Goal: Task Accomplishment & Management: Manage account settings

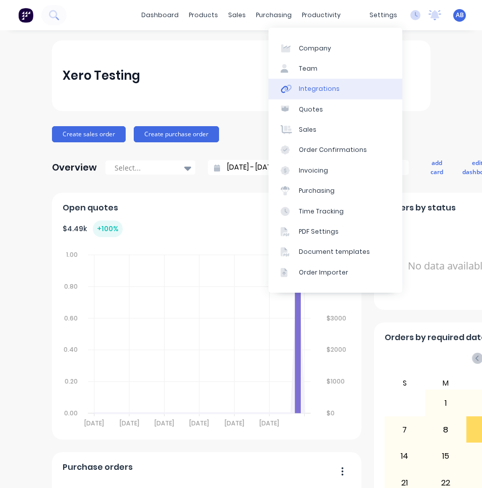
click at [354, 86] on link "Integrations" at bounding box center [335, 89] width 134 height 20
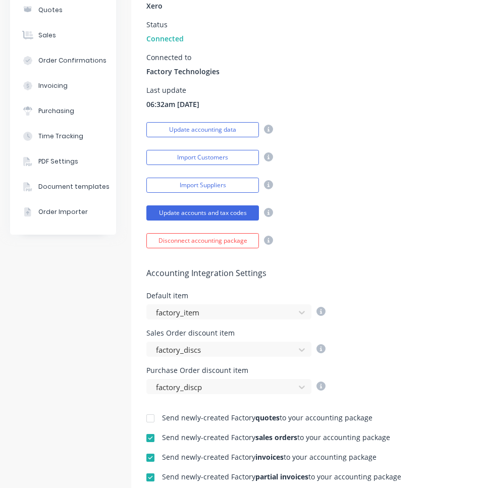
scroll to position [67, 0]
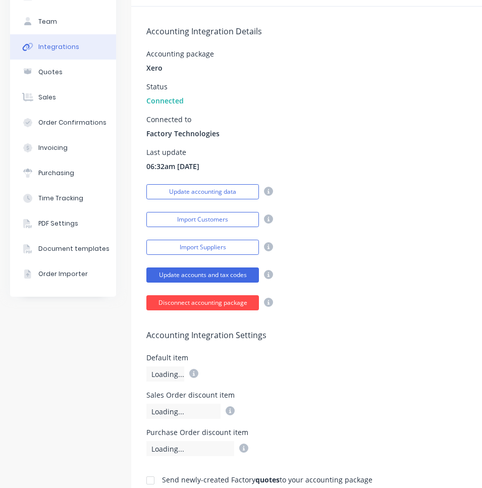
click at [220, 308] on button "Disconnect accounting package" at bounding box center [202, 302] width 113 height 15
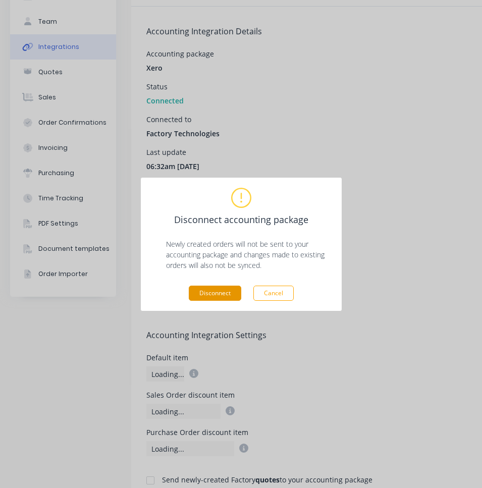
click at [227, 295] on button "Disconnect" at bounding box center [215, 293] width 52 height 15
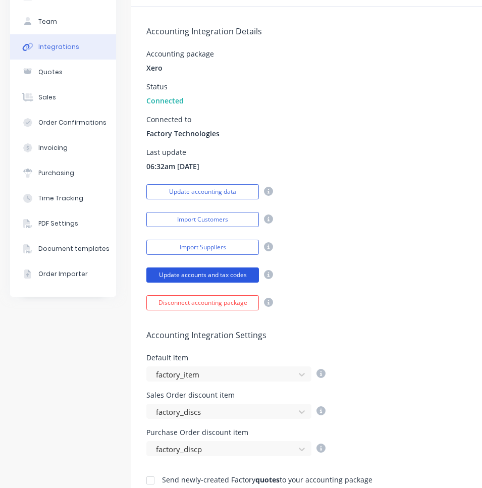
scroll to position [28, 0]
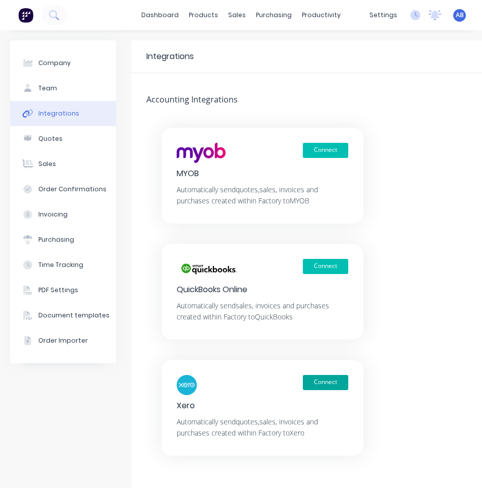
click at [328, 381] on button "Connect" at bounding box center [325, 382] width 45 height 15
click at [336, 387] on button "Connect" at bounding box center [325, 382] width 45 height 15
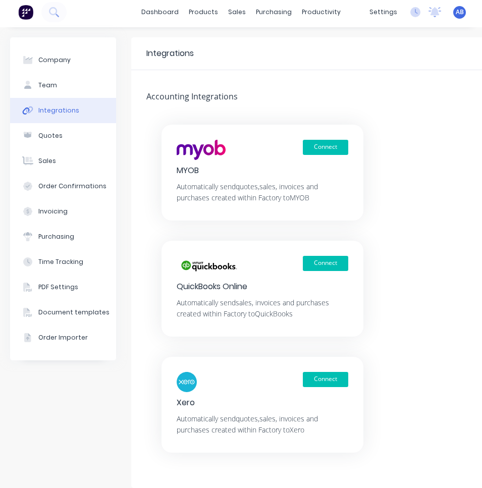
click at [324, 371] on div "Connect Xero Automatically send quotes, sales, invoices and purchases created w…" at bounding box center [262, 405] width 202 height 96
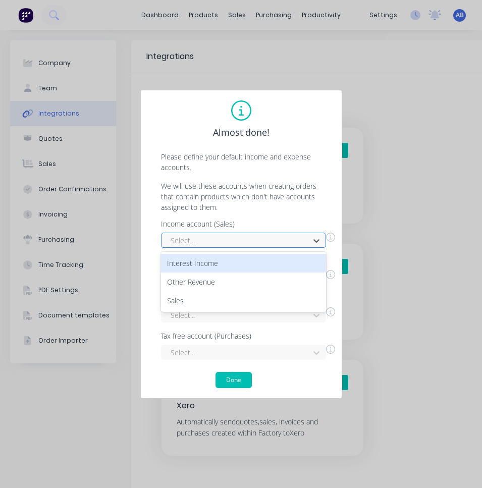
click at [269, 236] on div at bounding box center [237, 240] width 135 height 13
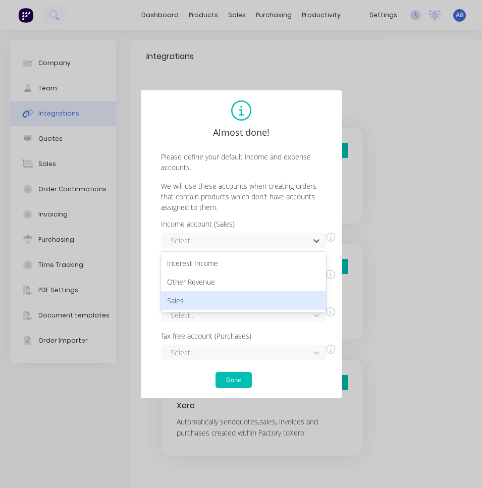
click at [251, 300] on div "Sales" at bounding box center [243, 300] width 165 height 19
click at [255, 283] on div at bounding box center [237, 278] width 135 height 13
click at [253, 306] on div "Interest Income" at bounding box center [243, 300] width 165 height 19
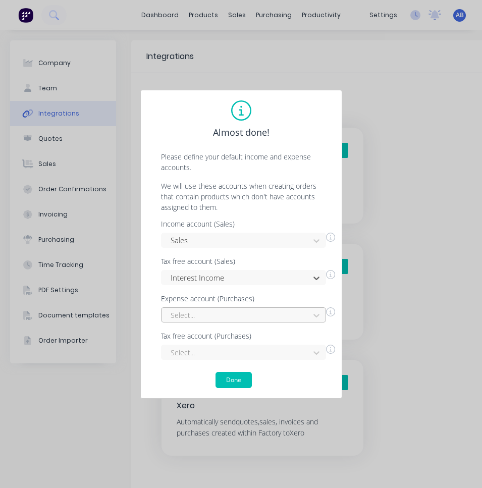
click at [253, 316] on div "Select..." at bounding box center [243, 314] width 165 height 15
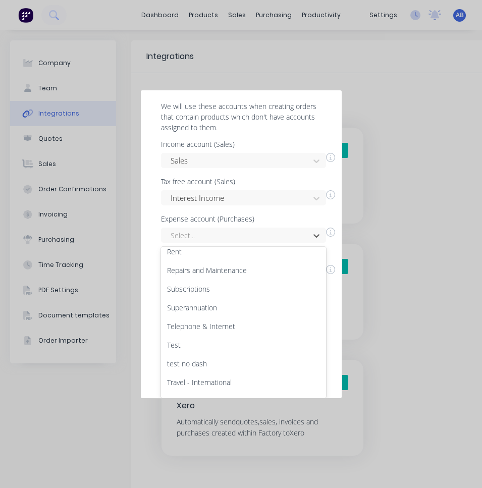
scroll to position [357, 0]
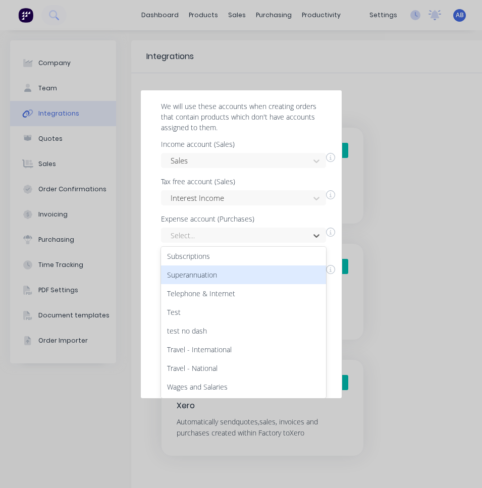
click at [250, 278] on div "Superannuation" at bounding box center [243, 274] width 165 height 19
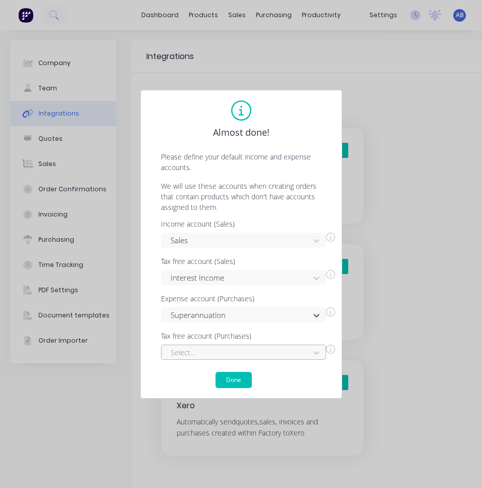
scroll to position [44, 0]
click at [244, 353] on div "Select..." at bounding box center [243, 352] width 165 height 15
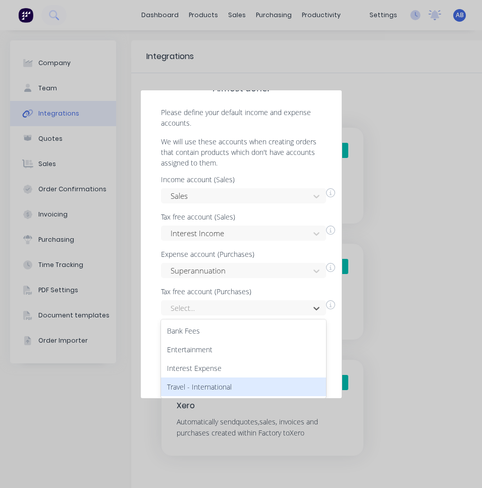
click at [233, 385] on div "Travel - International" at bounding box center [243, 386] width 165 height 19
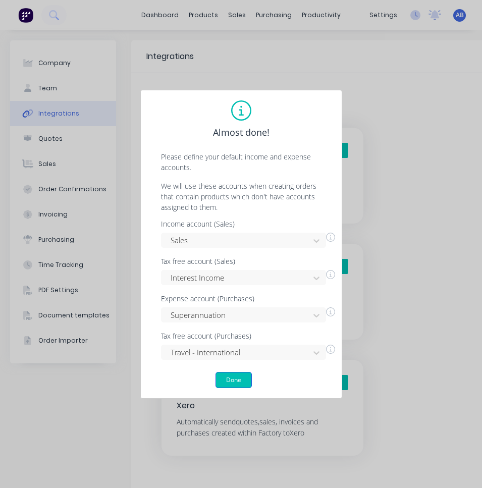
click at [233, 375] on button "Done" at bounding box center [233, 380] width 36 height 16
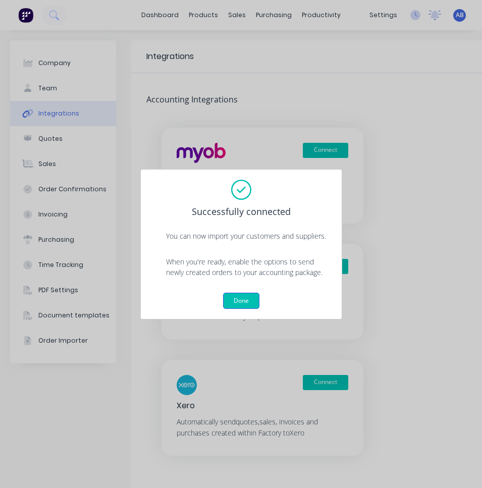
click at [247, 302] on button "Done" at bounding box center [241, 301] width 36 height 16
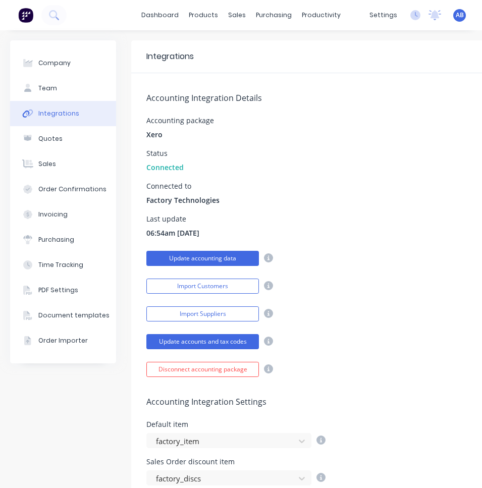
click at [225, 262] on button "Update accounting data" at bounding box center [202, 258] width 113 height 15
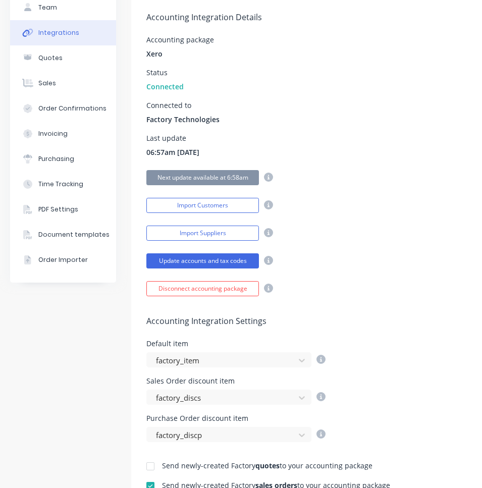
scroll to position [136, 0]
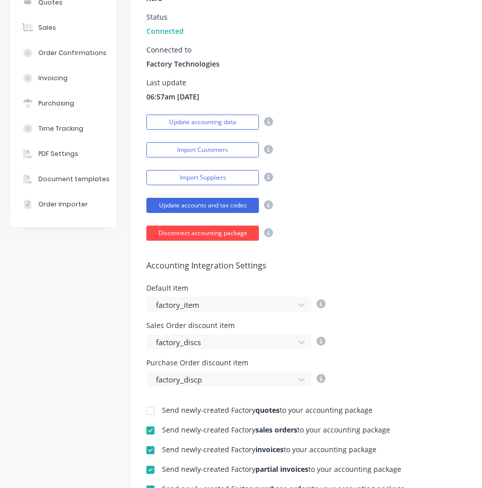
click at [228, 232] on button "Disconnect accounting package" at bounding box center [202, 233] width 113 height 15
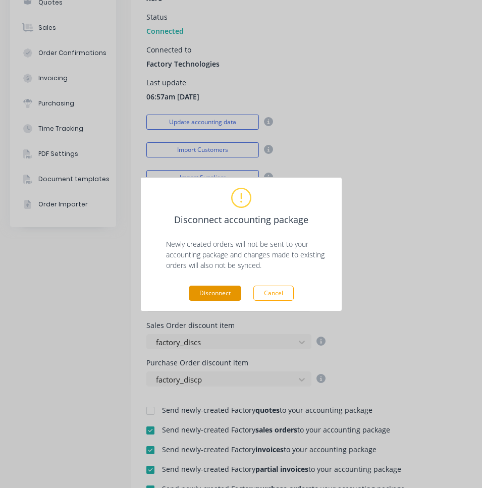
click at [226, 293] on button "Disconnect" at bounding box center [215, 293] width 52 height 15
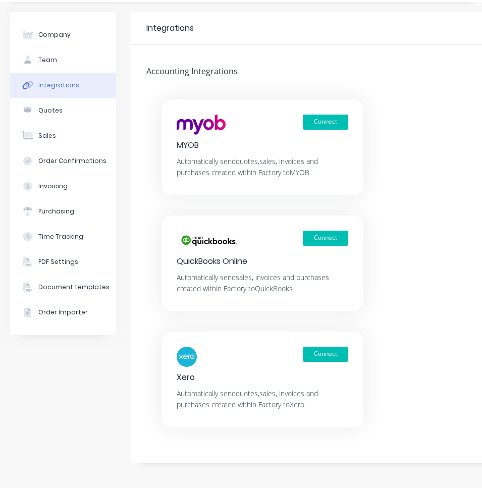
scroll to position [28, 0]
click at [327, 356] on button "Connect" at bounding box center [325, 354] width 45 height 15
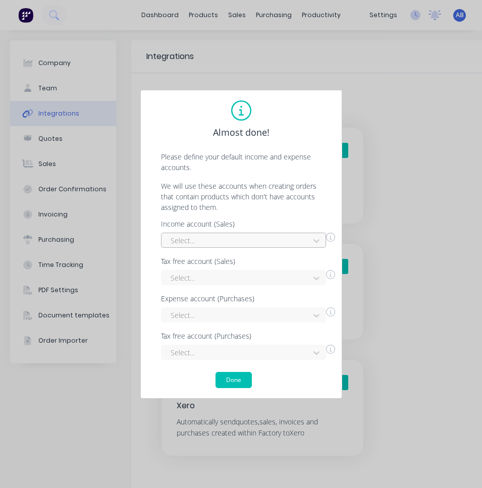
click at [290, 235] on div at bounding box center [237, 240] width 135 height 13
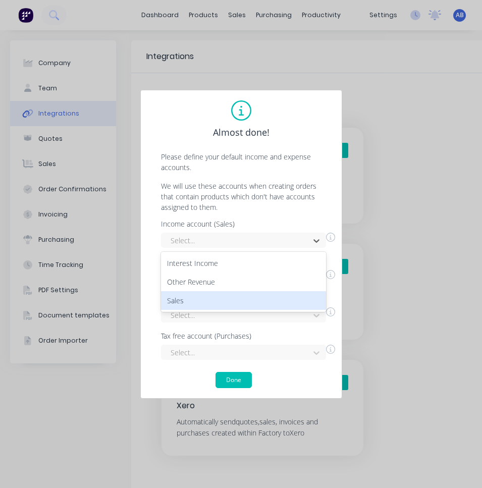
click at [264, 301] on div "Sales" at bounding box center [243, 300] width 165 height 19
click at [266, 278] on div at bounding box center [237, 278] width 135 height 13
click at [265, 302] on div "Interest Income" at bounding box center [243, 300] width 165 height 19
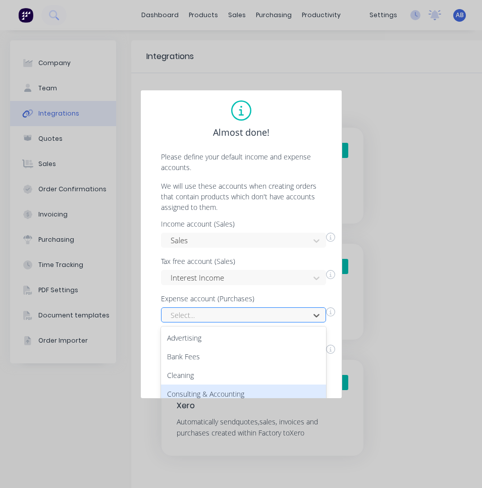
click at [263, 319] on div "Consulting & Accounting, 4 of 27. 27 results available. Use Up and Down to choo…" at bounding box center [243, 314] width 165 height 15
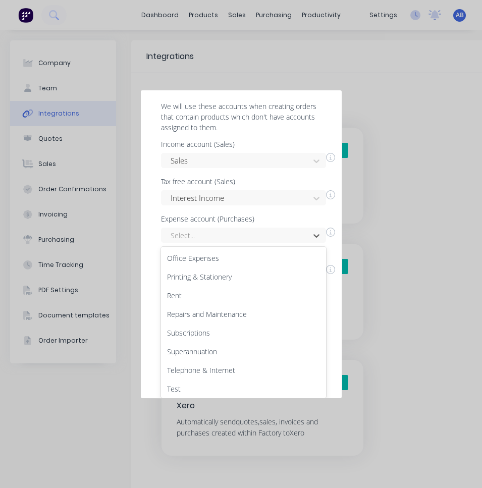
scroll to position [357, 0]
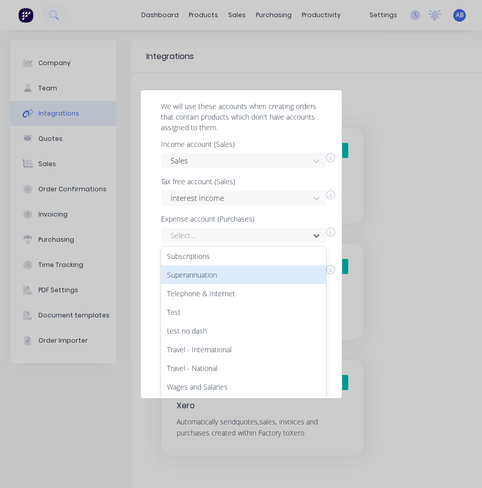
click at [256, 272] on div "Superannuation" at bounding box center [243, 274] width 165 height 19
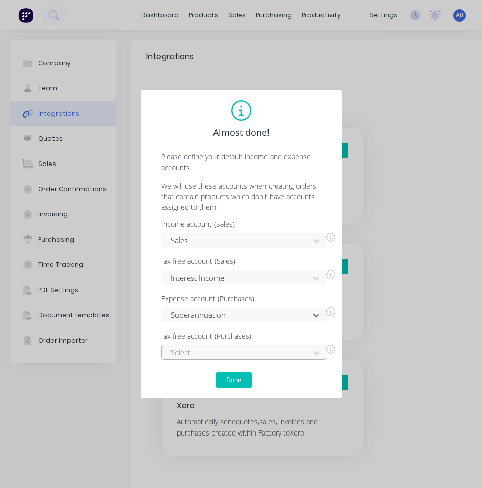
click at [253, 349] on div "Select..." at bounding box center [243, 352] width 165 height 15
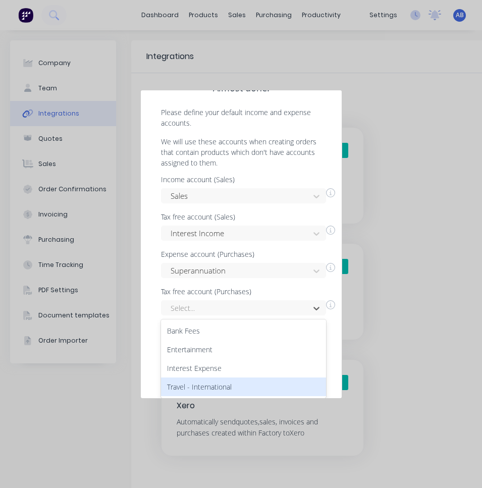
click at [252, 396] on div "Bank Fees Entertainment Interest Expense Travel - International" at bounding box center [243, 358] width 165 height 79
click at [250, 382] on div "Travel - International" at bounding box center [243, 386] width 165 height 19
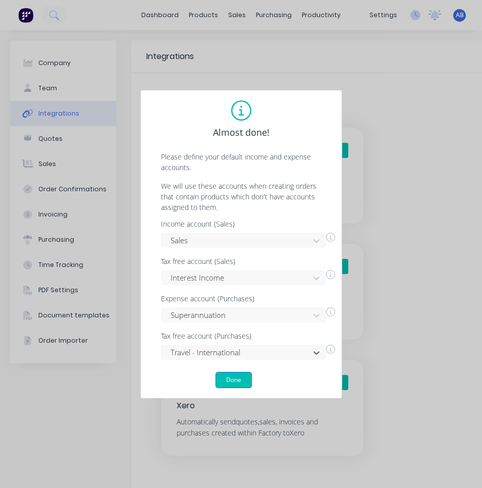
click at [237, 377] on button "Done" at bounding box center [233, 380] width 36 height 16
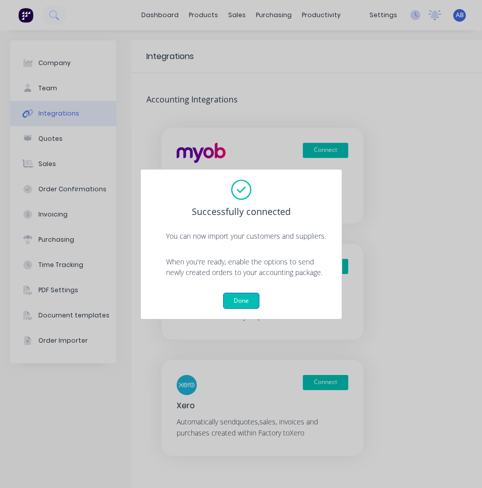
click at [244, 302] on button "Done" at bounding box center [241, 301] width 36 height 16
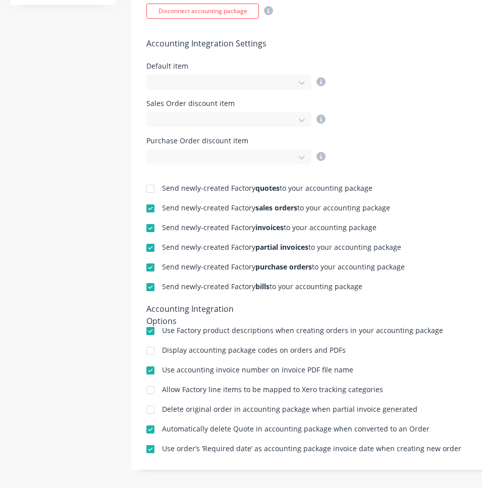
scroll to position [365, 0]
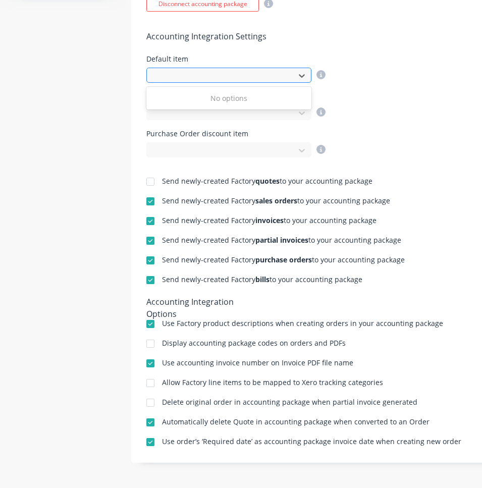
click at [264, 74] on div at bounding box center [222, 76] width 135 height 13
click at [278, 52] on div "Accounting Integration Settings Default item Use Up and Down to choose options,…" at bounding box center [421, 85] width 580 height 146
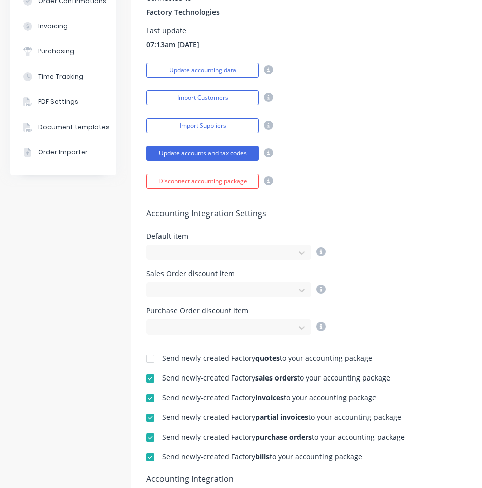
scroll to position [205, 0]
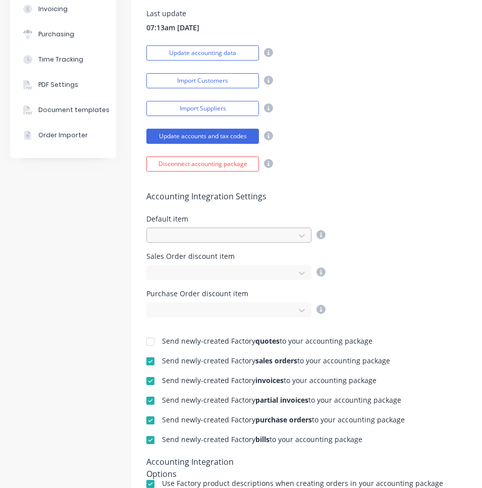
click at [281, 236] on div at bounding box center [222, 236] width 135 height 13
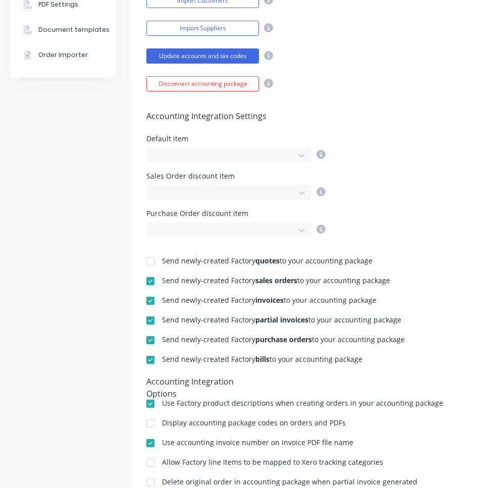
scroll to position [278, 0]
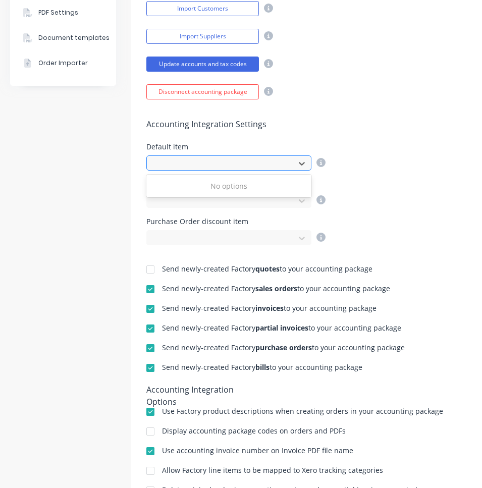
click at [263, 166] on div at bounding box center [222, 163] width 135 height 13
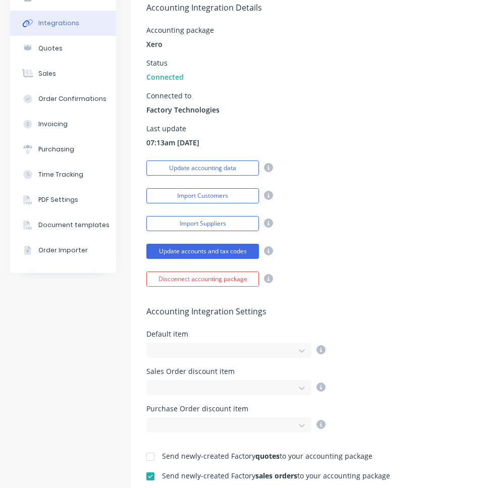
scroll to position [173, 0]
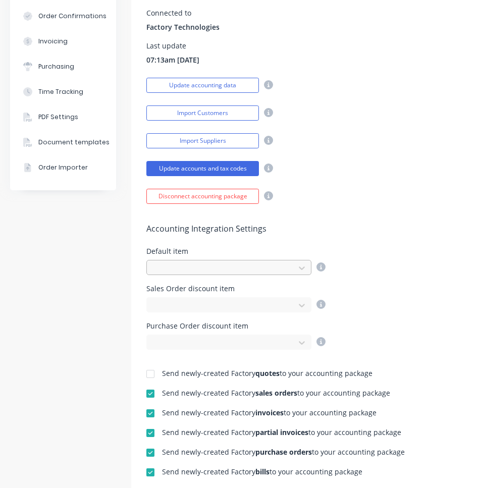
click at [274, 268] on div at bounding box center [222, 268] width 135 height 13
click at [242, 84] on button "Update accounting data" at bounding box center [202, 85] width 113 height 15
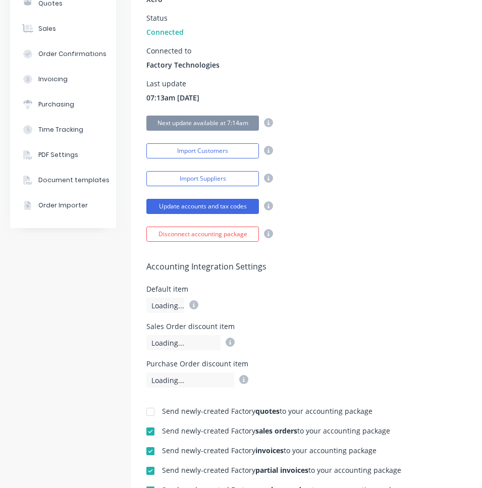
scroll to position [136, 0]
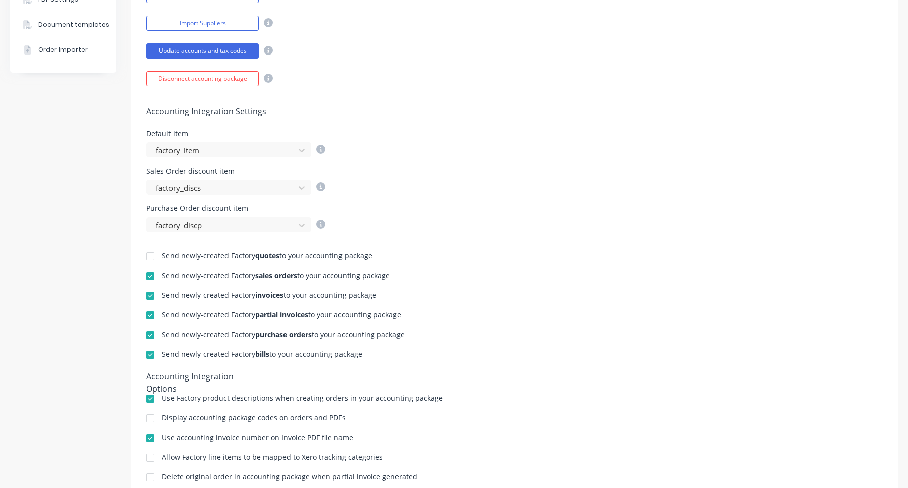
scroll to position [320, 0]
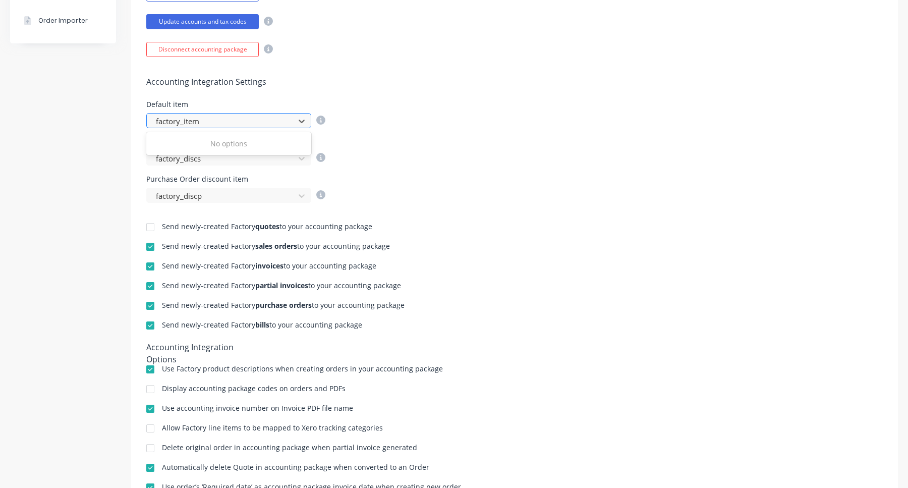
click at [288, 116] on div at bounding box center [222, 121] width 135 height 13
click at [287, 116] on div at bounding box center [222, 121] width 135 height 13
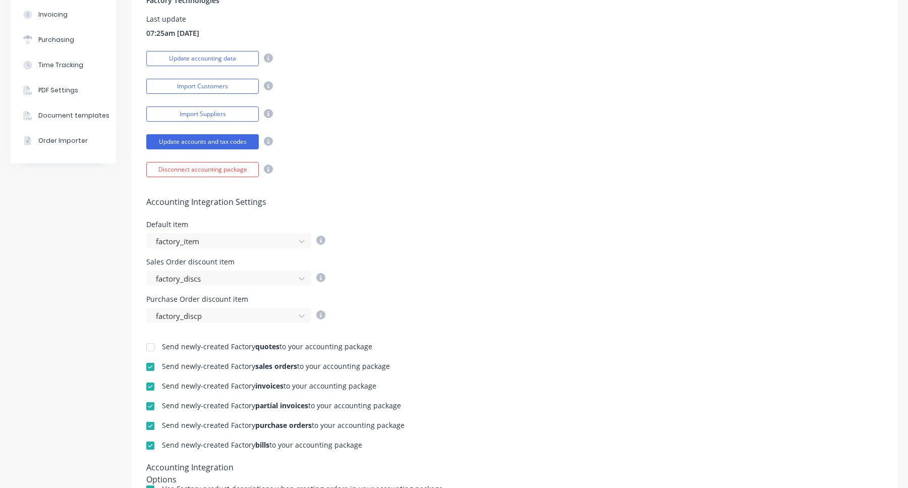
scroll to position [288, 0]
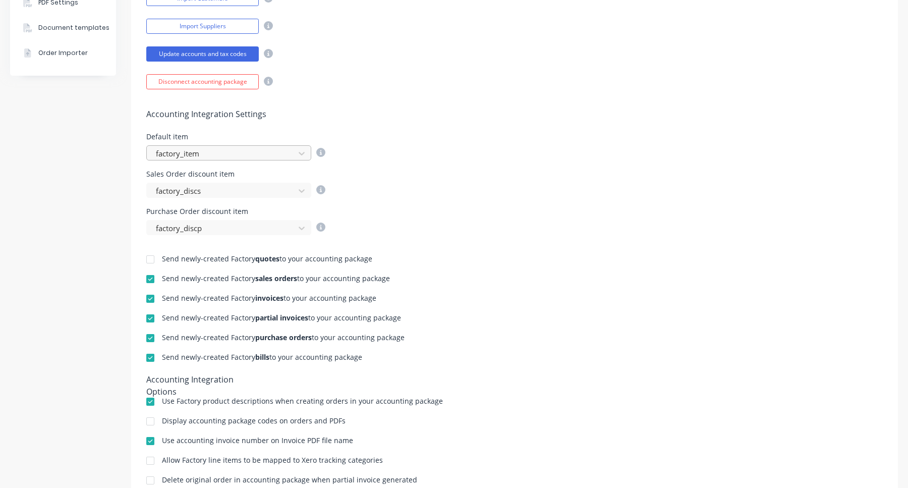
click at [271, 149] on div at bounding box center [222, 153] width 135 height 13
click at [269, 188] on div at bounding box center [222, 191] width 135 height 13
click at [264, 226] on div at bounding box center [222, 228] width 135 height 13
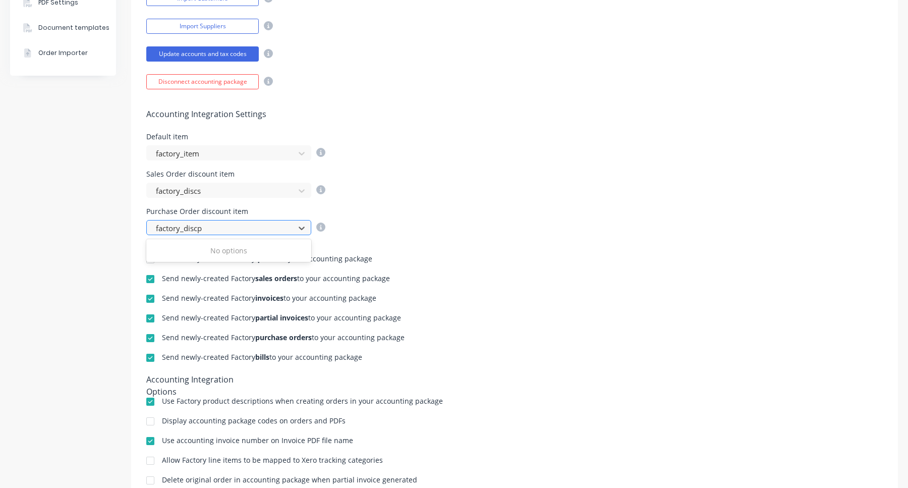
click at [264, 226] on div at bounding box center [222, 228] width 135 height 13
click at [399, 208] on div "Purchase Order discount item factory_discp" at bounding box center [514, 221] width 737 height 27
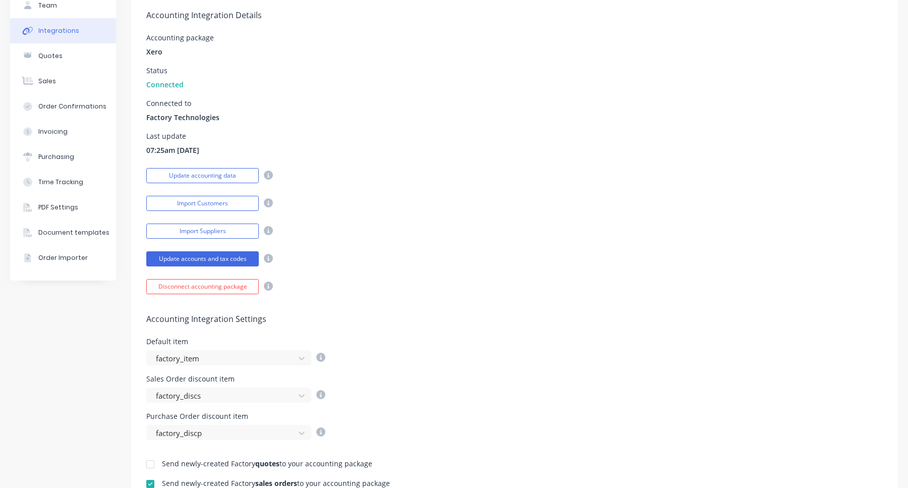
scroll to position [0, 0]
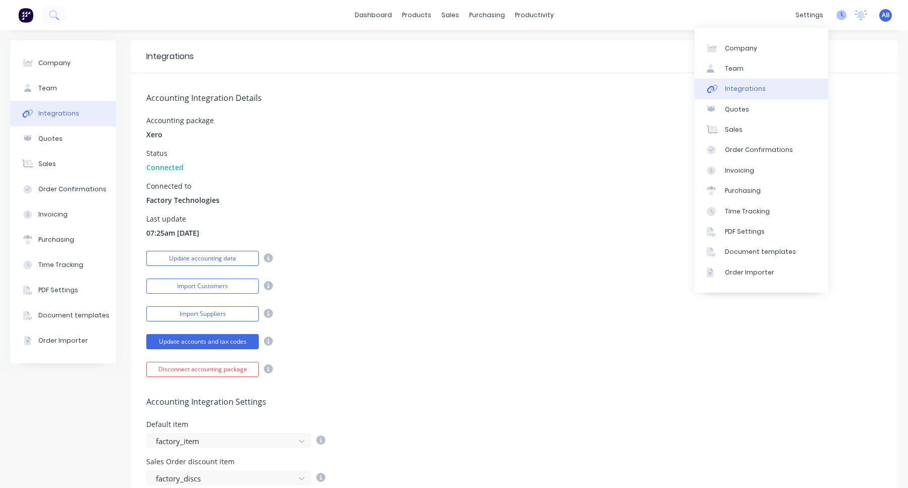
click at [839, 12] on icon at bounding box center [842, 15] width 10 height 10
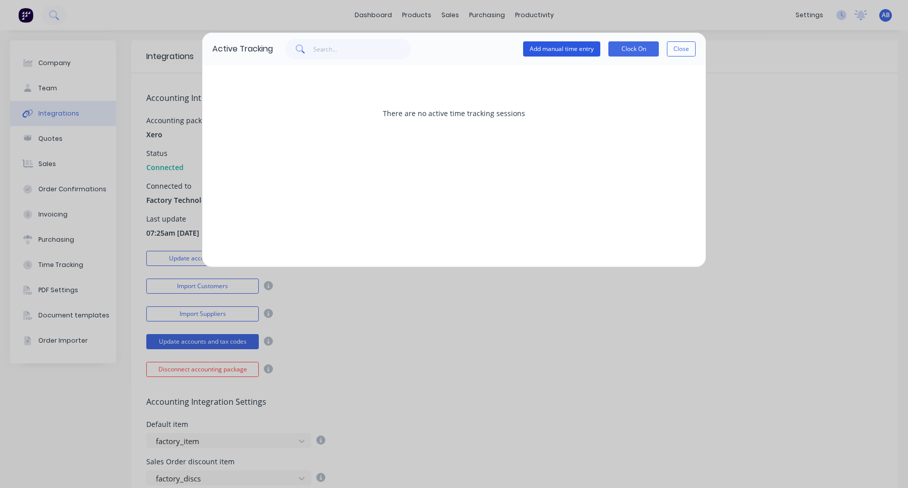
click at [554, 48] on button "Add manual time entry" at bounding box center [561, 48] width 77 height 15
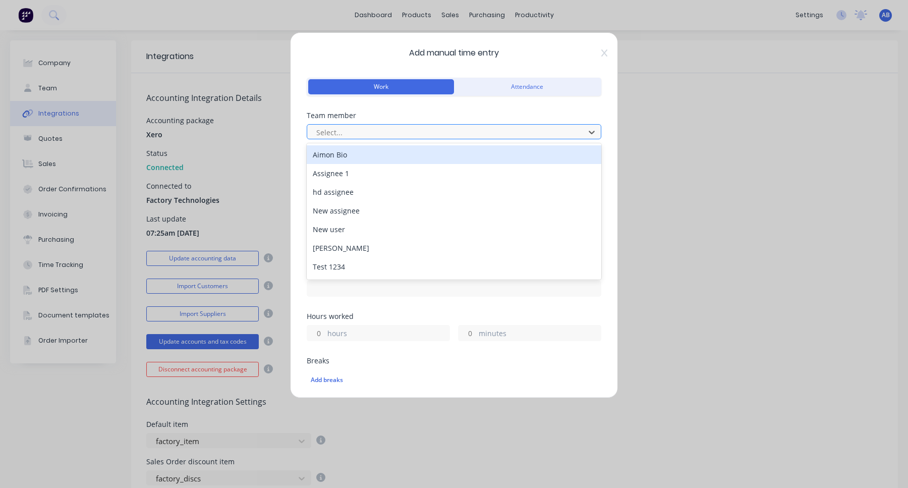
click at [385, 130] on div at bounding box center [447, 132] width 264 height 13
click at [374, 156] on div "Aimon Bio" at bounding box center [454, 154] width 295 height 19
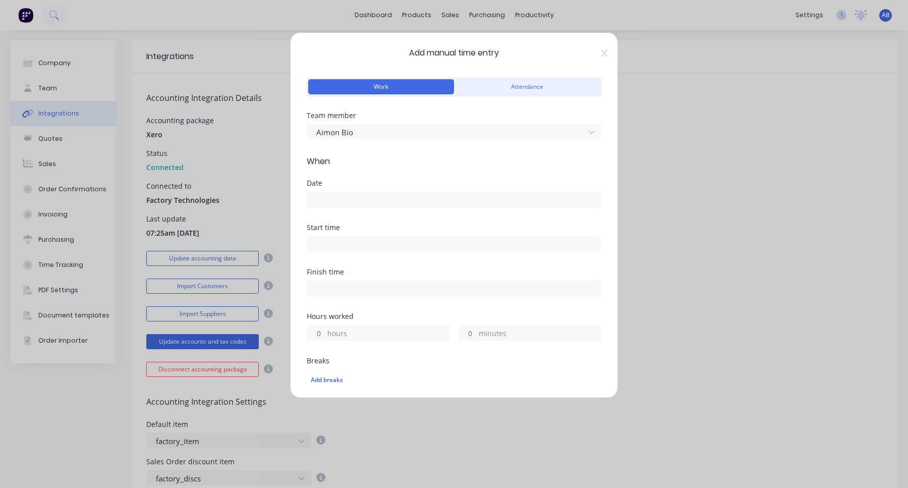
click at [371, 200] on input at bounding box center [454, 199] width 294 height 15
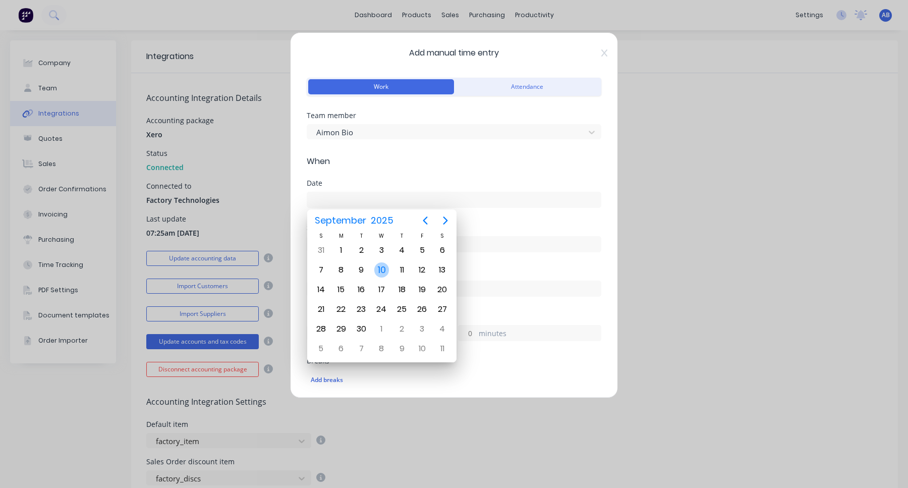
click at [384, 272] on div "10" at bounding box center [381, 269] width 15 height 15
type input "[DATE]"
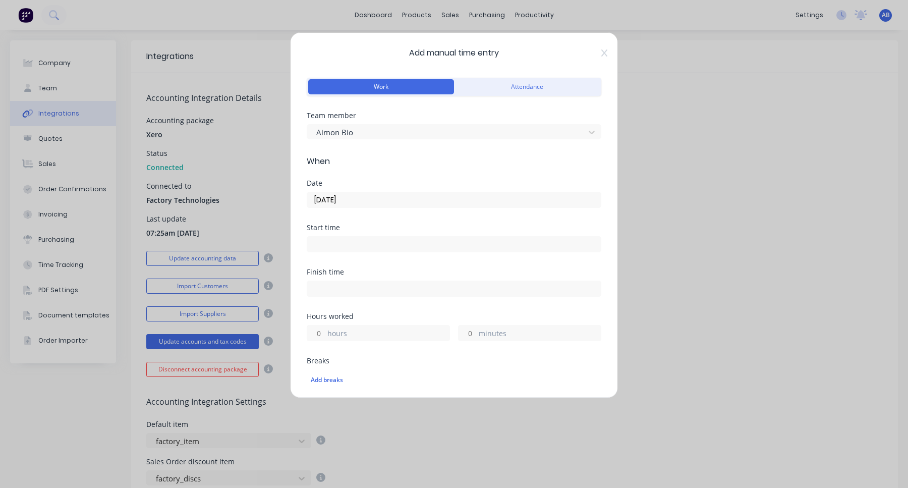
click at [403, 246] on input at bounding box center [454, 244] width 294 height 15
type input "05:37 AM"
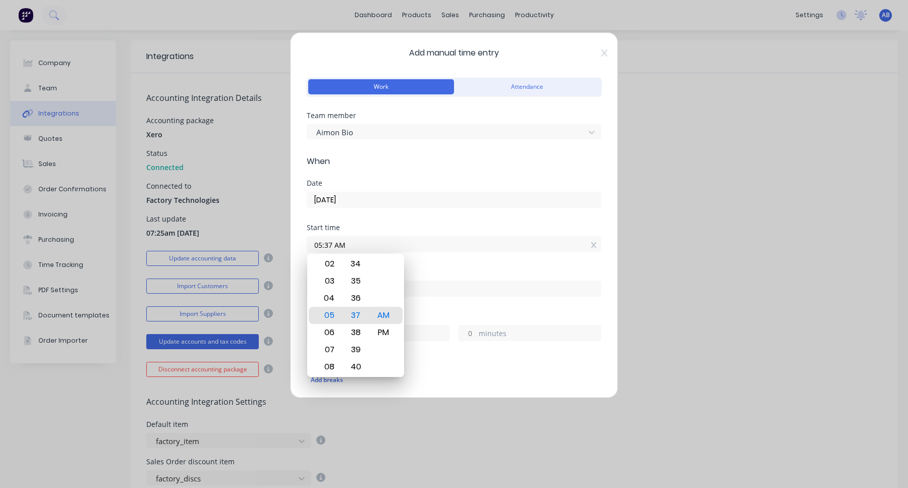
click at [429, 296] on label at bounding box center [454, 289] width 295 height 16
click at [429, 296] on input at bounding box center [454, 288] width 294 height 15
type input "05:37 AM"
type input "0"
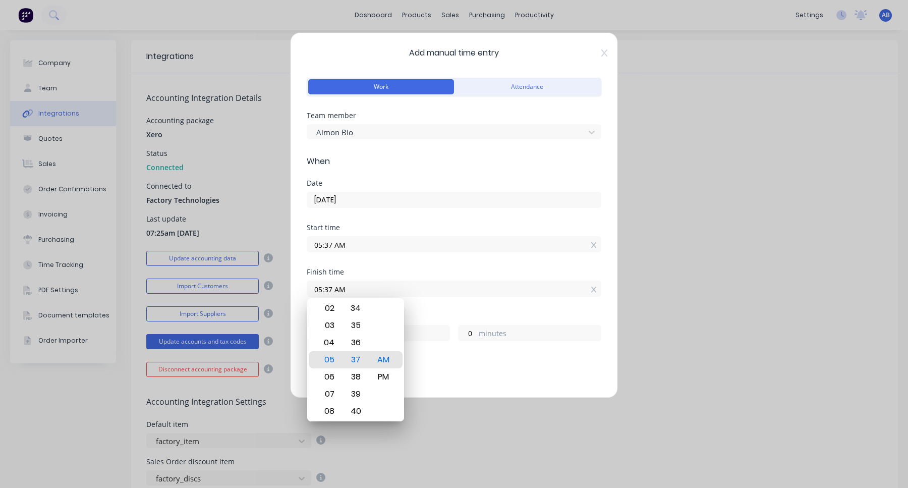
click at [456, 309] on div "Finish time 05:37 AM" at bounding box center [454, 290] width 295 height 44
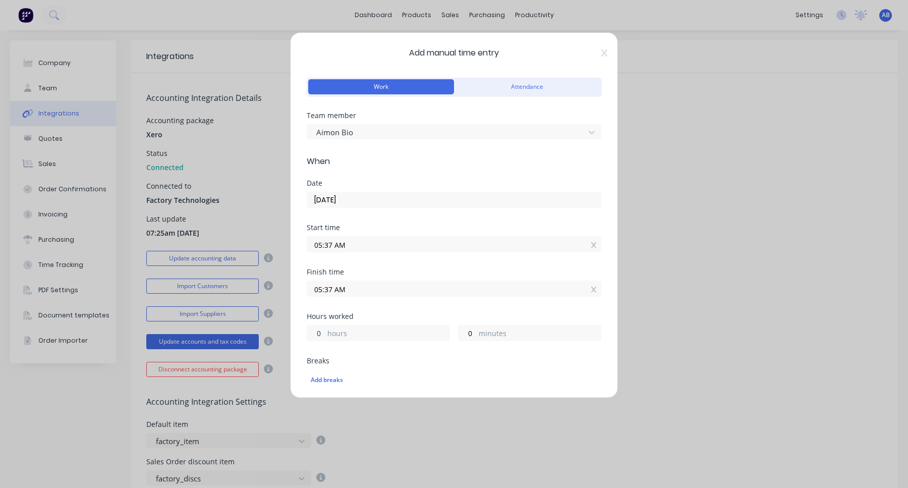
click at [323, 332] on input "0" at bounding box center [316, 333] width 18 height 15
type input "03"
type input "08:37 AM"
type input "3"
click at [340, 243] on input "05:37 AM" at bounding box center [454, 244] width 294 height 15
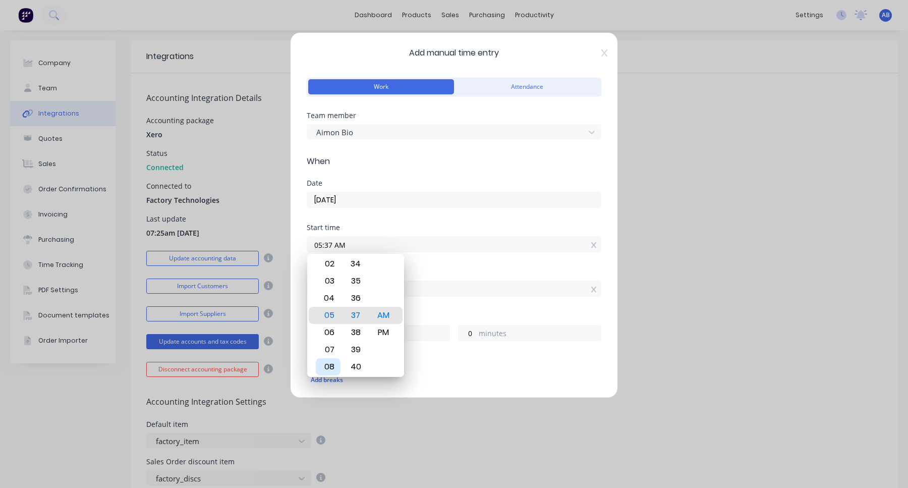
click at [334, 365] on div "08" at bounding box center [328, 366] width 25 height 17
type input "08:37 AM"
type input "0"
click at [444, 314] on div "Hours worked" at bounding box center [454, 316] width 295 height 7
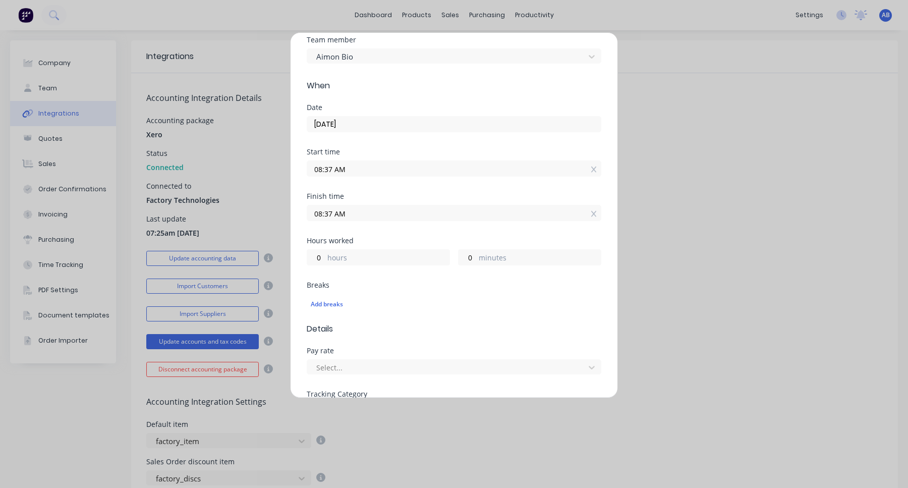
scroll to position [177, 0]
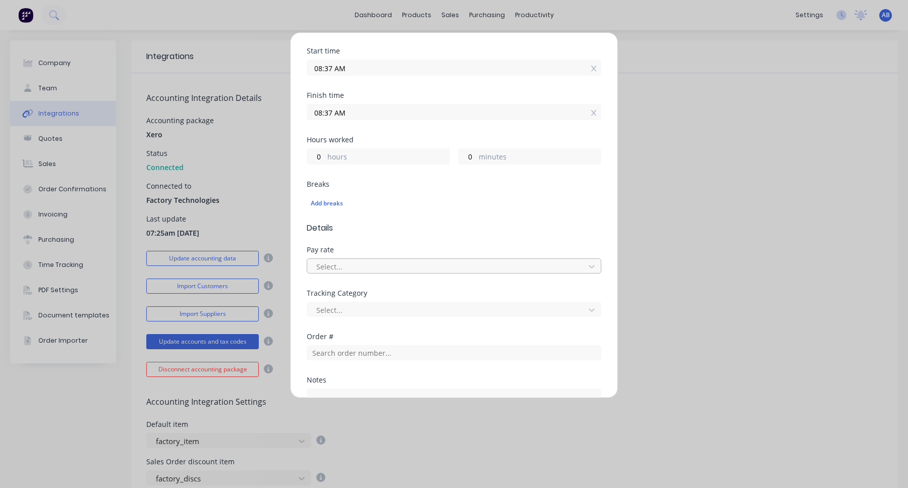
click at [378, 261] on div at bounding box center [447, 266] width 264 height 13
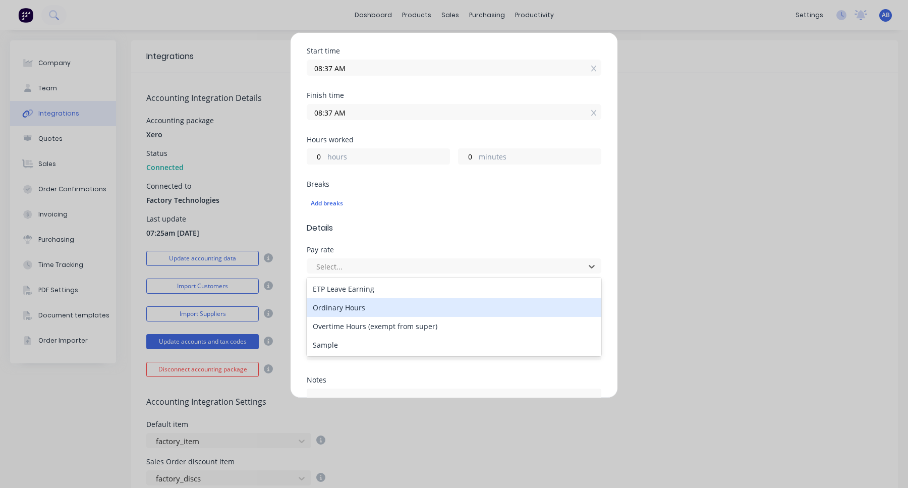
click at [370, 310] on div "Ordinary Hours" at bounding box center [454, 307] width 295 height 19
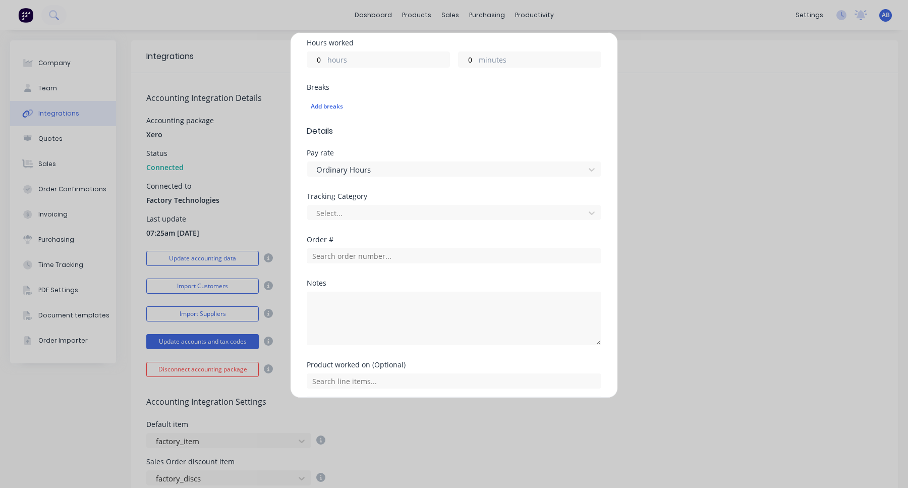
scroll to position [300, 0]
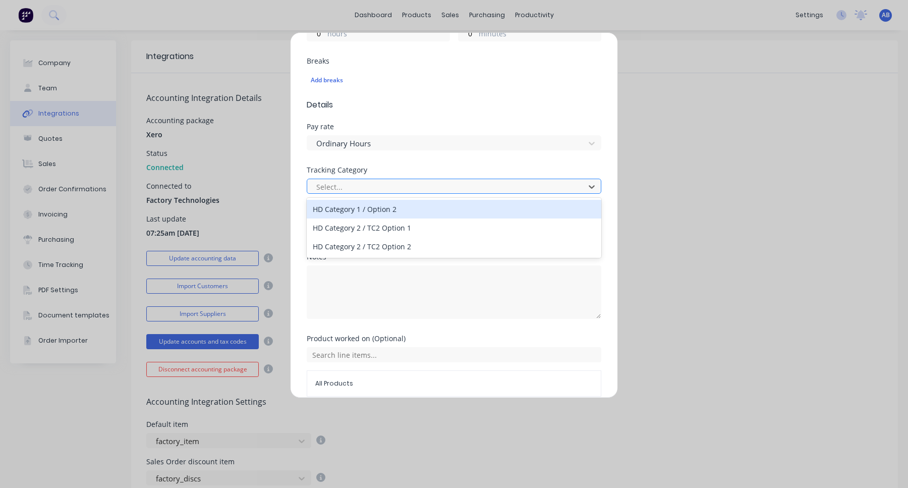
click at [390, 191] on div at bounding box center [447, 187] width 264 height 13
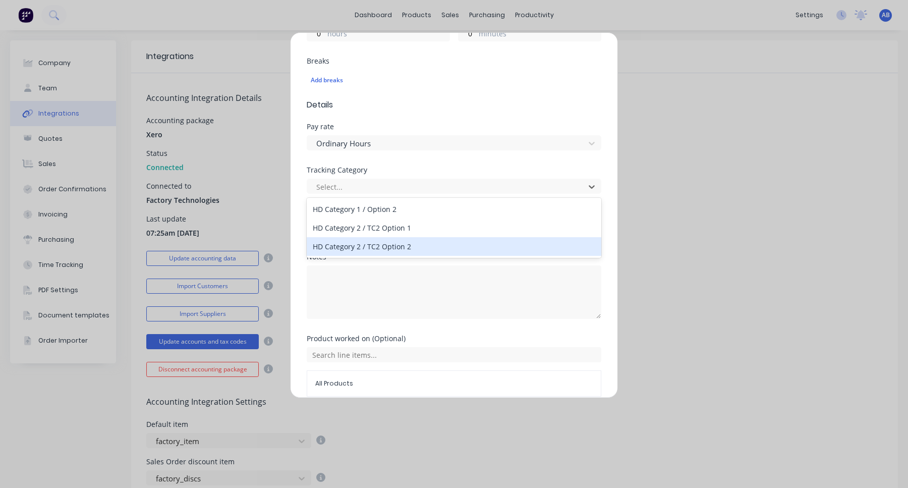
click at [385, 238] on div "HD Category 2 / TC2 Option 2" at bounding box center [454, 246] width 295 height 19
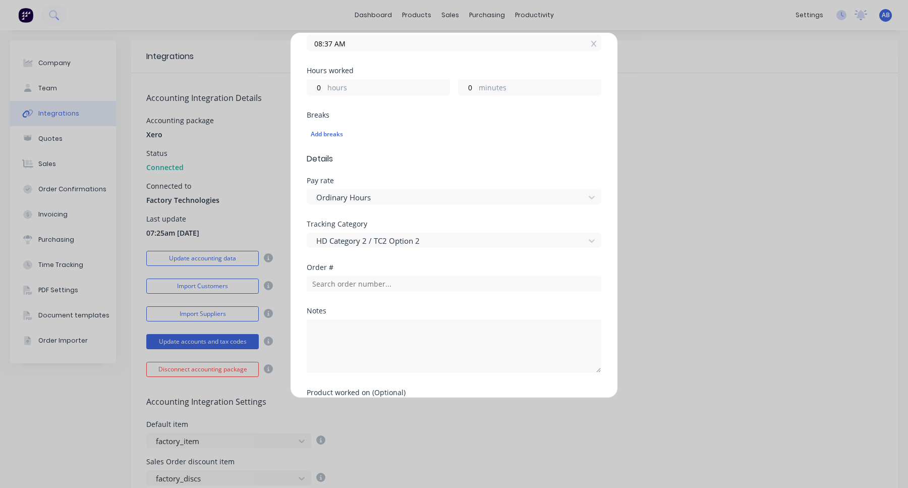
scroll to position [345, 0]
